Goal: Information Seeking & Learning: Learn about a topic

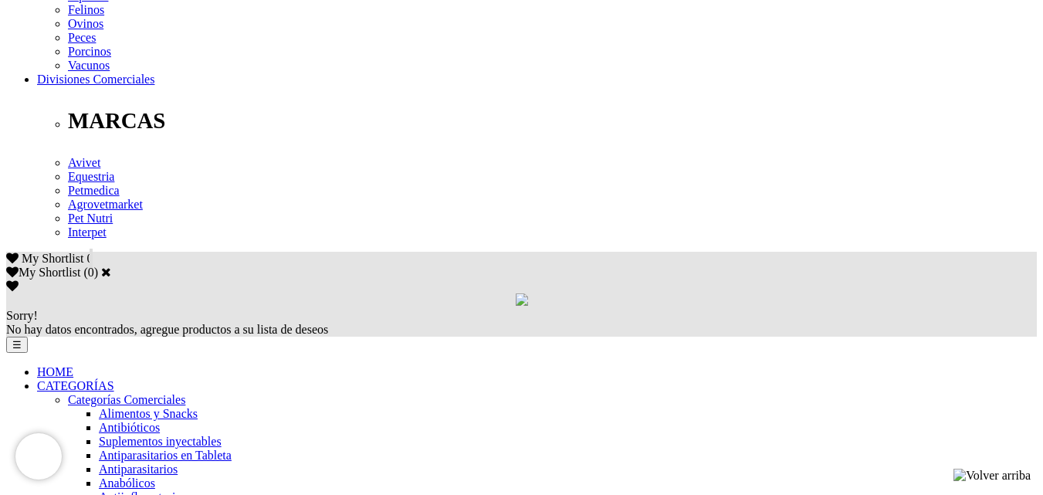
scroll to position [781, 0]
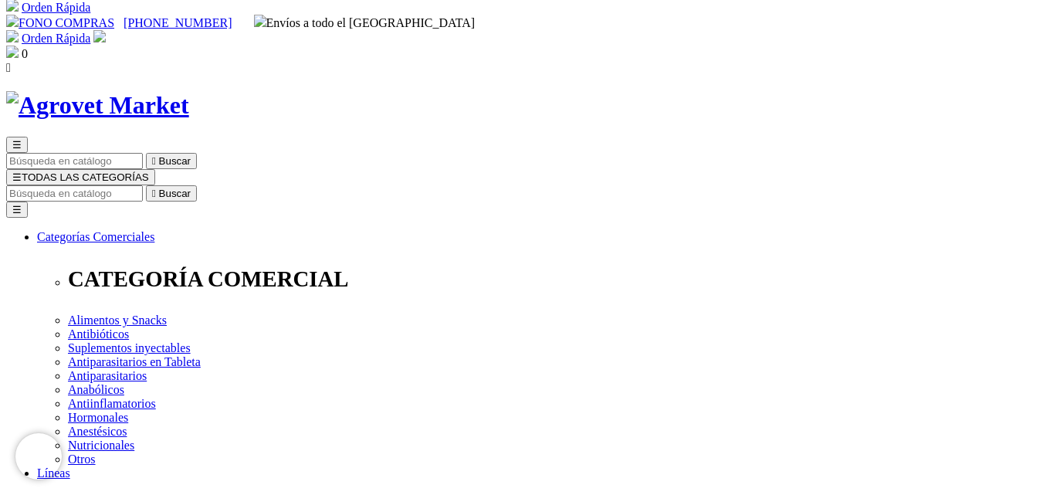
scroll to position [0, 0]
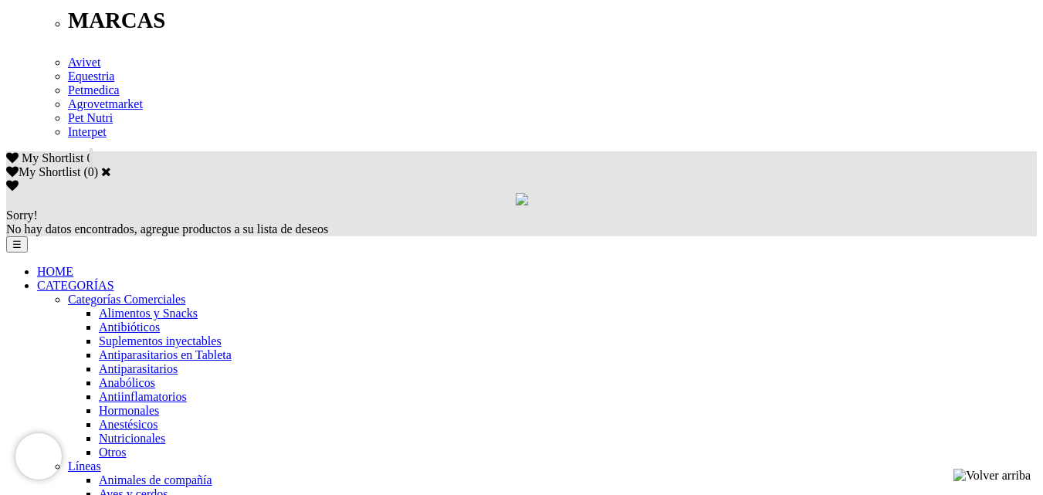
scroll to position [889, 0]
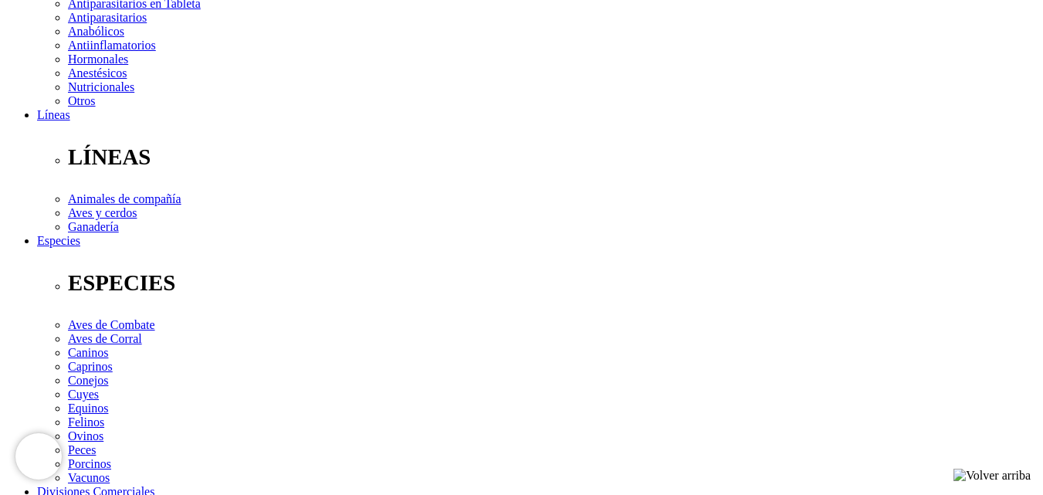
scroll to position [381, 0]
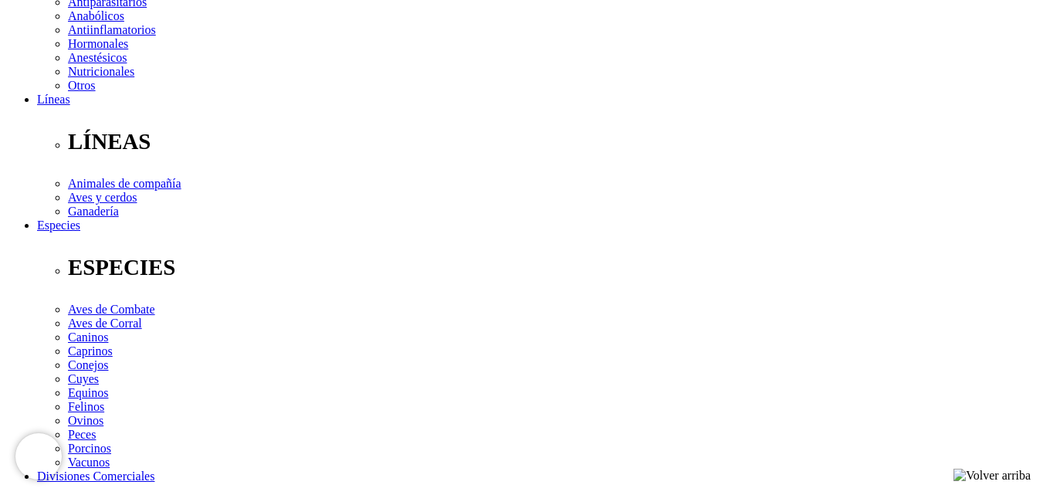
drag, startPoint x: 0, startPoint y: 0, endPoint x: 1054, endPoint y: 220, distance: 1076.8
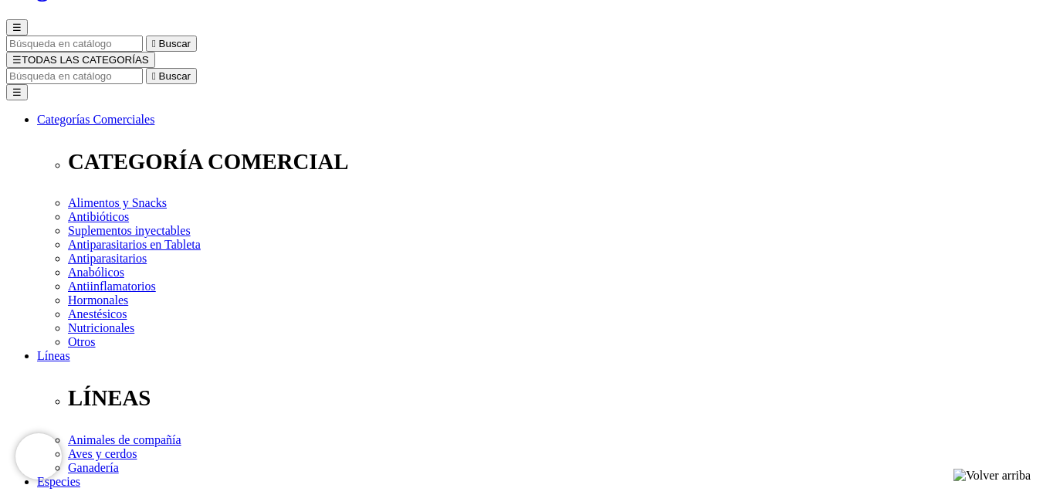
scroll to position [127, 0]
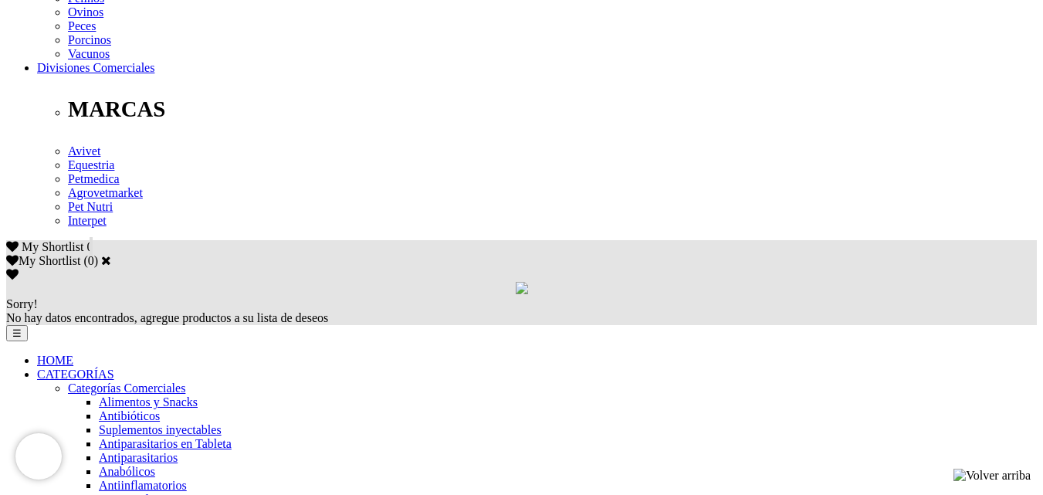
scroll to position [781, 0]
